Goal: Task Accomplishment & Management: Manage account settings

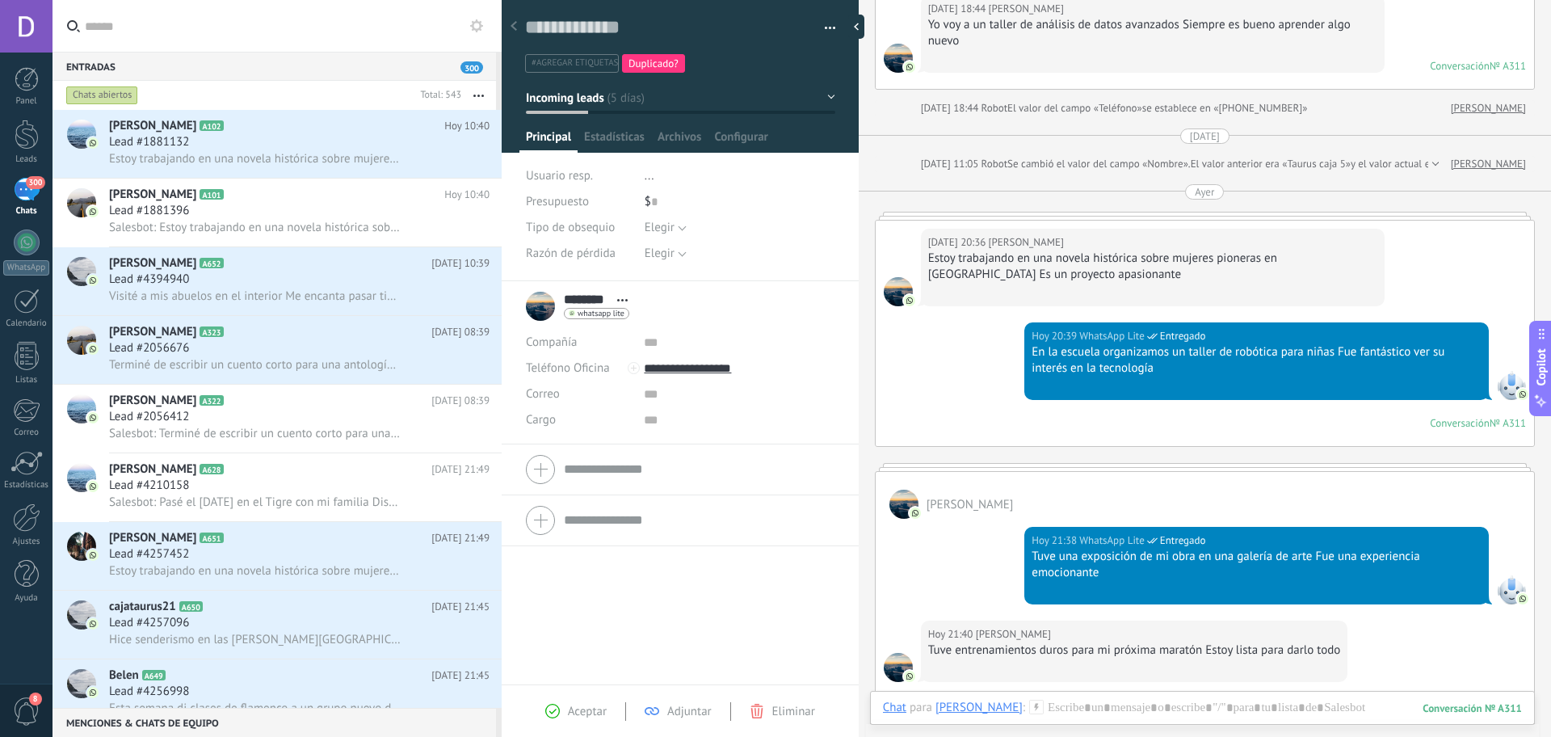
click at [25, 200] on div "300" at bounding box center [27, 189] width 26 height 23
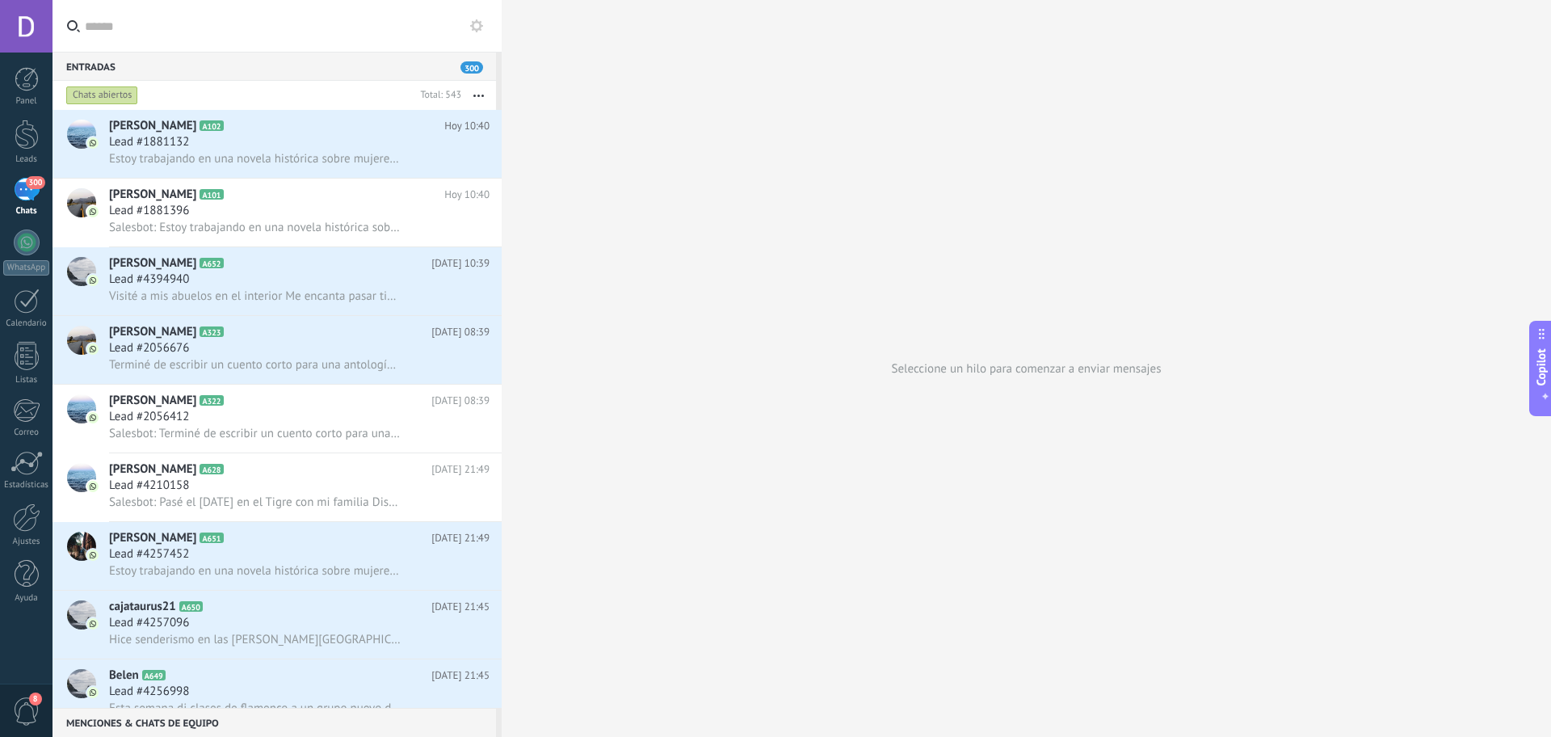
click at [25, 200] on div "300" at bounding box center [27, 189] width 26 height 23
click at [475, 158] on icon at bounding box center [483, 159] width 17 height 19
click at [345, 163] on span "Estoy trabajando en una novela histórica sobre mujeres pioneras en [GEOGRAPHIC_…" at bounding box center [255, 158] width 292 height 15
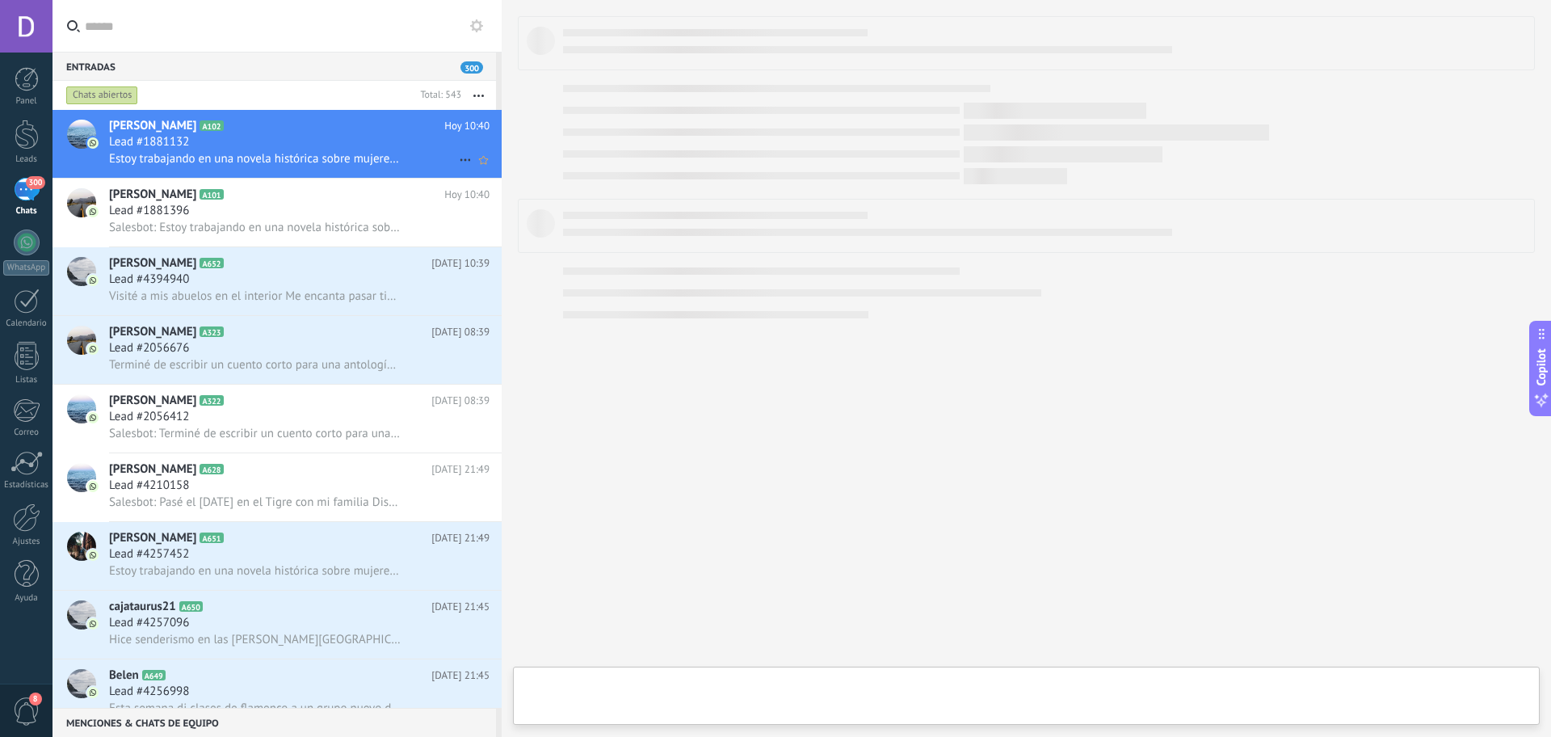
click at [345, 163] on span "Estoy trabajando en una novela histórica sobre mujeres pioneras en [GEOGRAPHIC_…" at bounding box center [255, 158] width 292 height 15
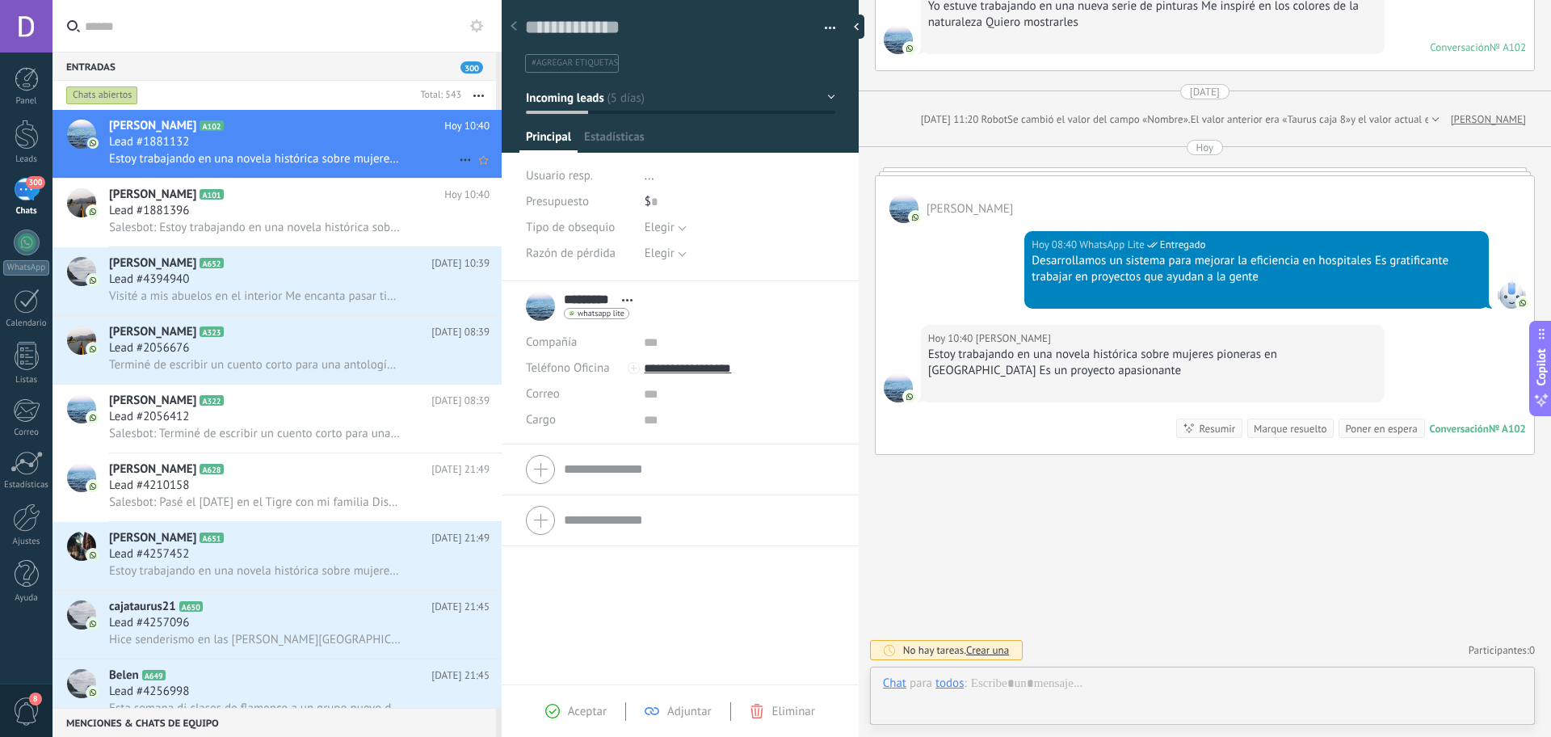
scroll to position [24, 0]
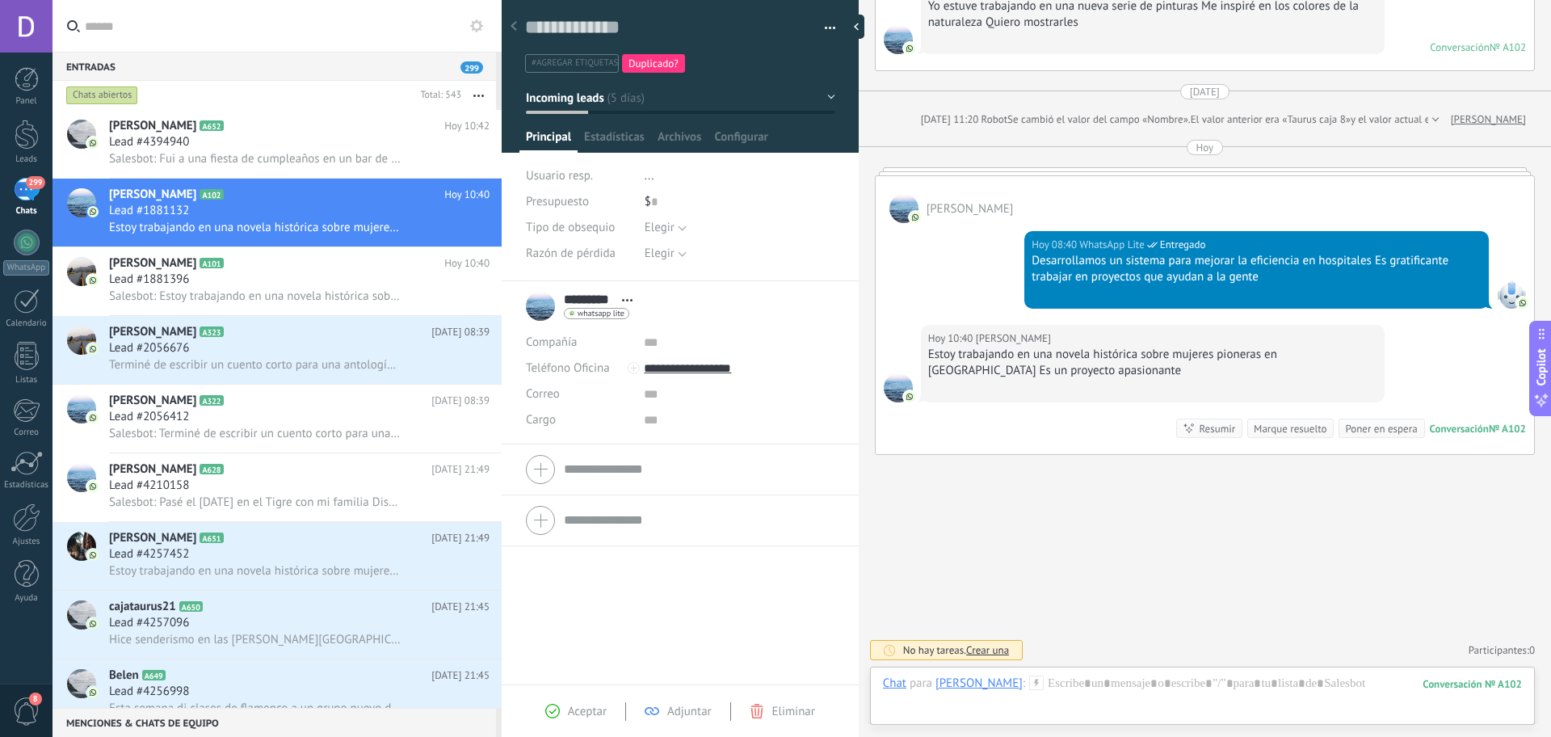
click at [15, 207] on div "Chats" at bounding box center [26, 211] width 47 height 11
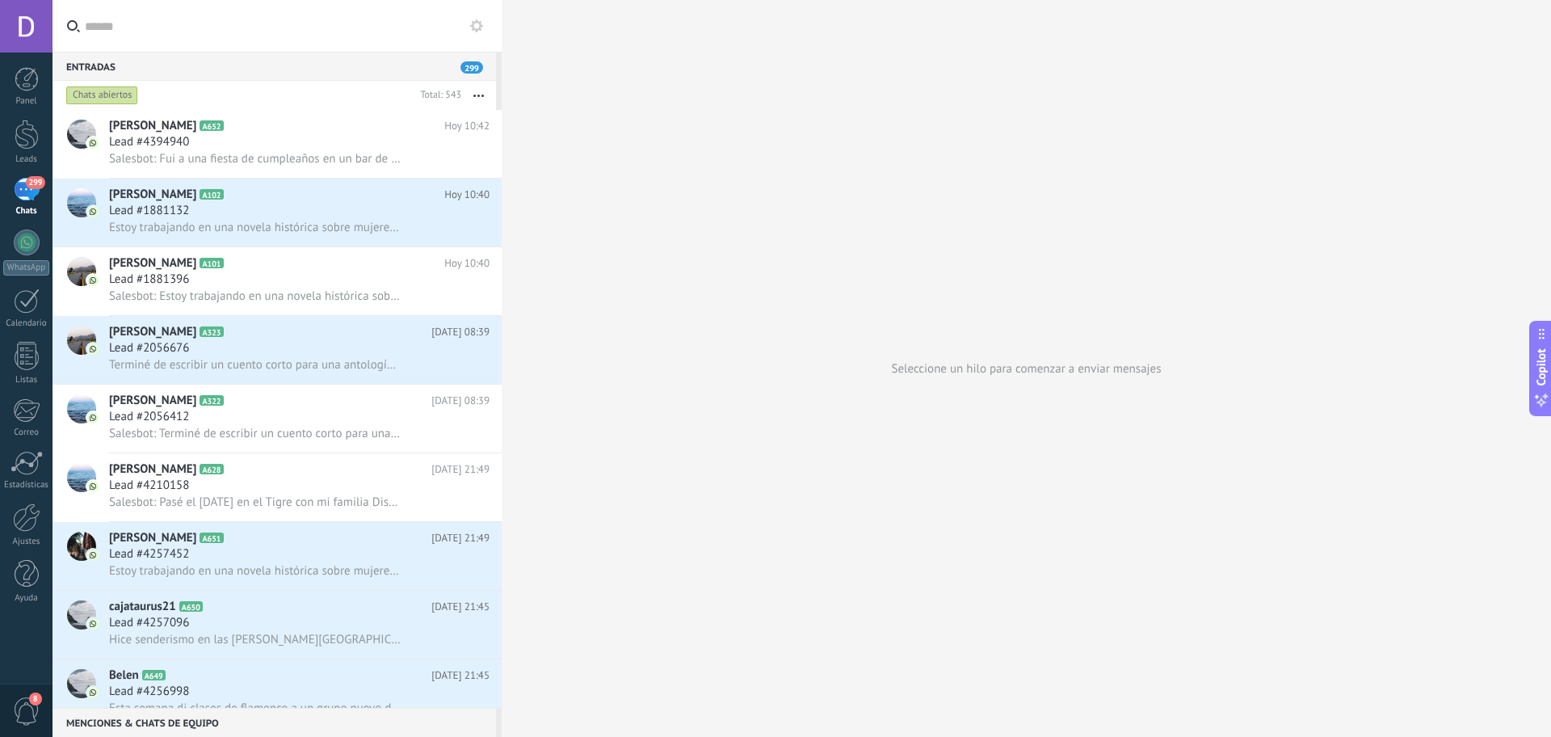
click at [15, 207] on div "Chats" at bounding box center [26, 211] width 47 height 11
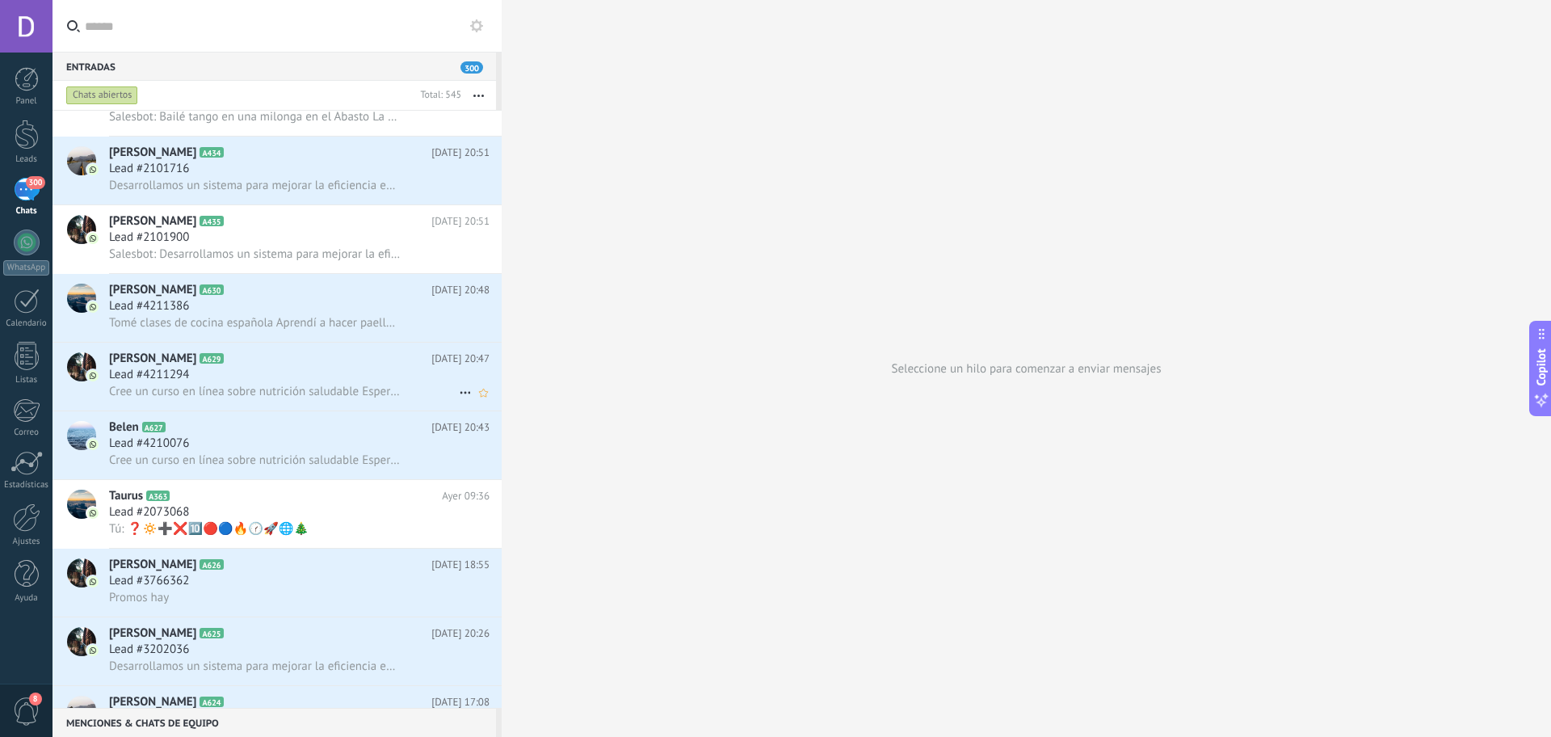
scroll to position [3535, 0]
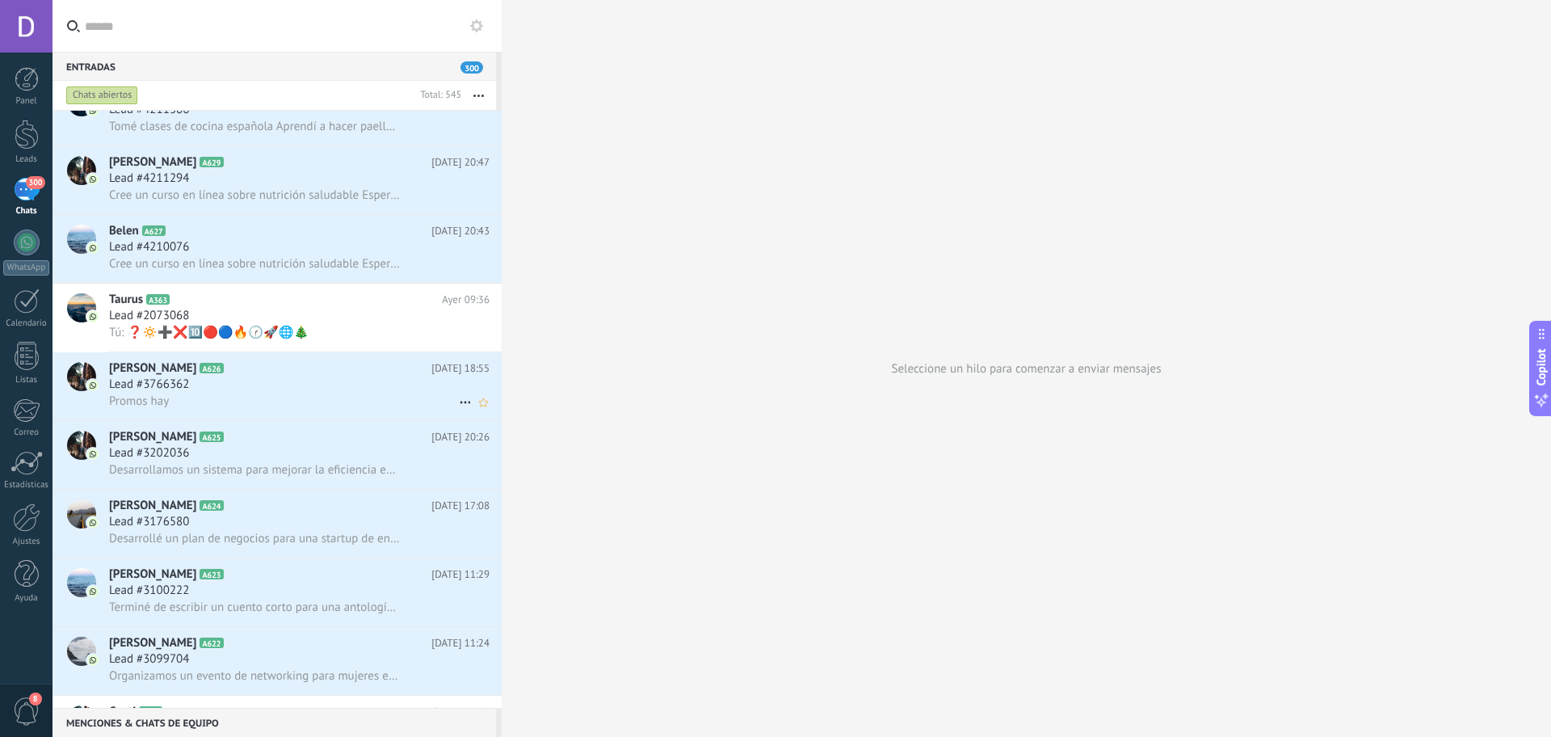
click at [339, 402] on div "Promos hay" at bounding box center [299, 401] width 381 height 17
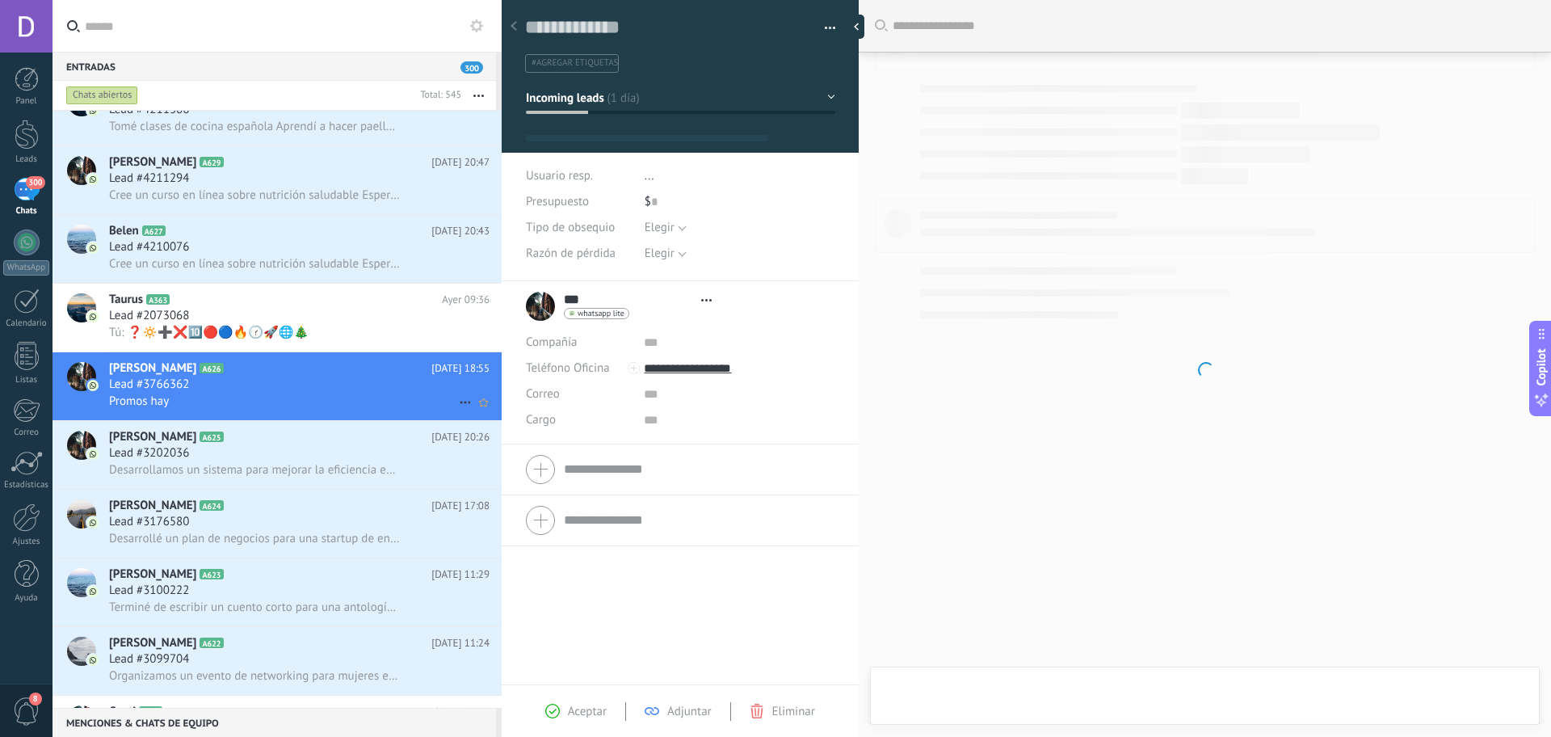
type textarea "**********"
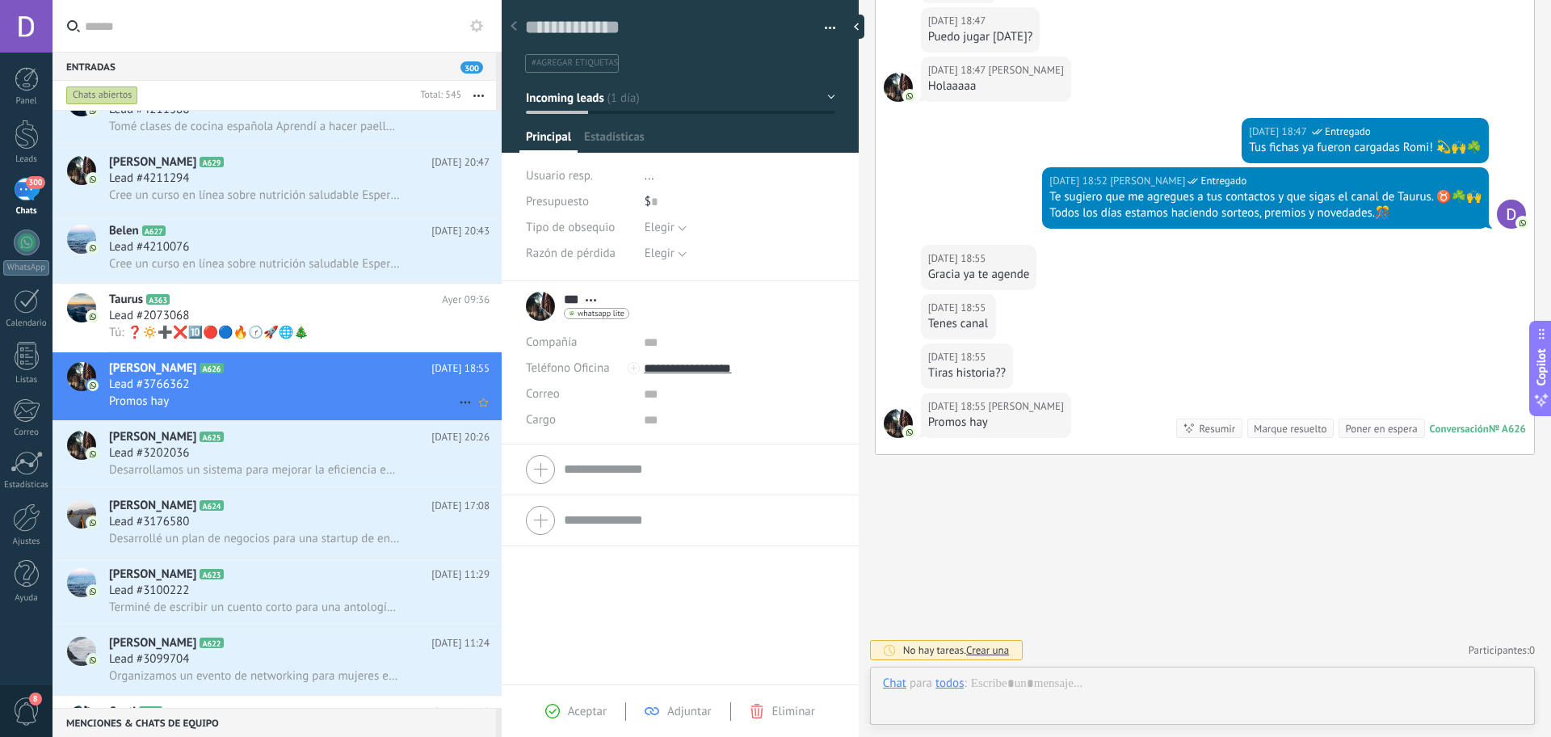
scroll to position [24, 0]
